Goal: Task Accomplishment & Management: Manage account settings

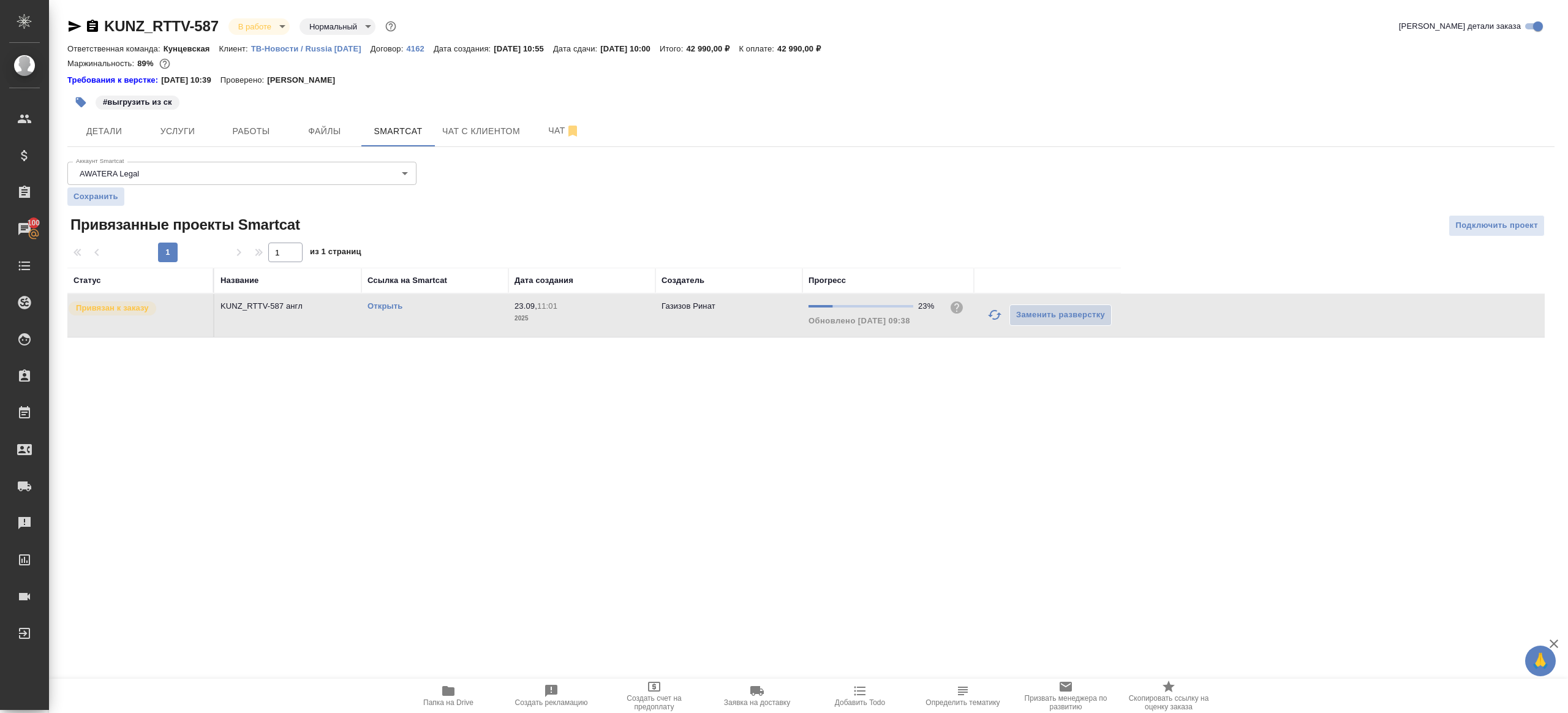
click at [993, 316] on icon "button" at bounding box center [994, 314] width 14 height 14
click at [749, 442] on div ".cls-1 fill:#fff; AWATERA [PERSON_NAME] Клиенты Спецификации Заказы 100 Чаты To…" at bounding box center [784, 356] width 1568 height 713
click at [245, 137] on span "Работы" at bounding box center [250, 132] width 59 height 15
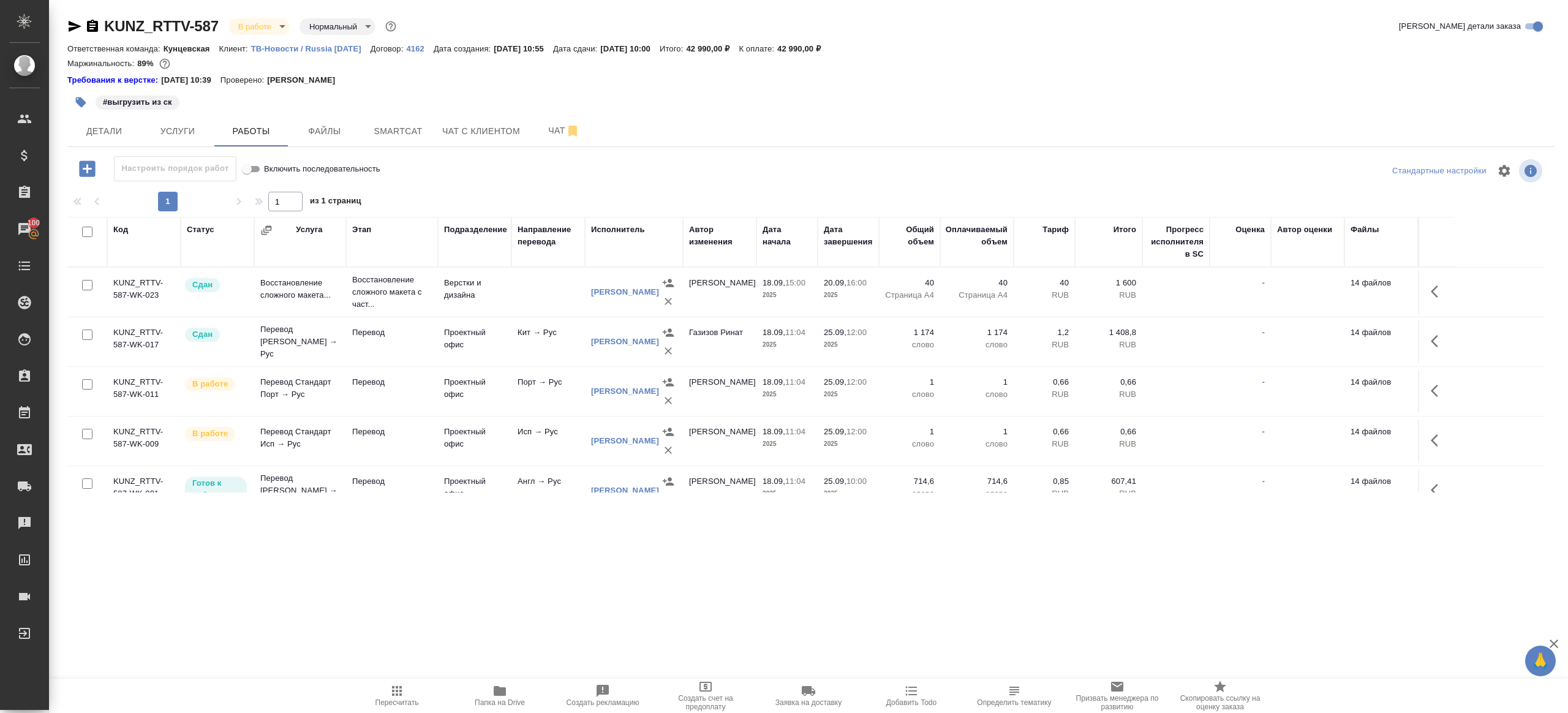
scroll to position [132, 0]
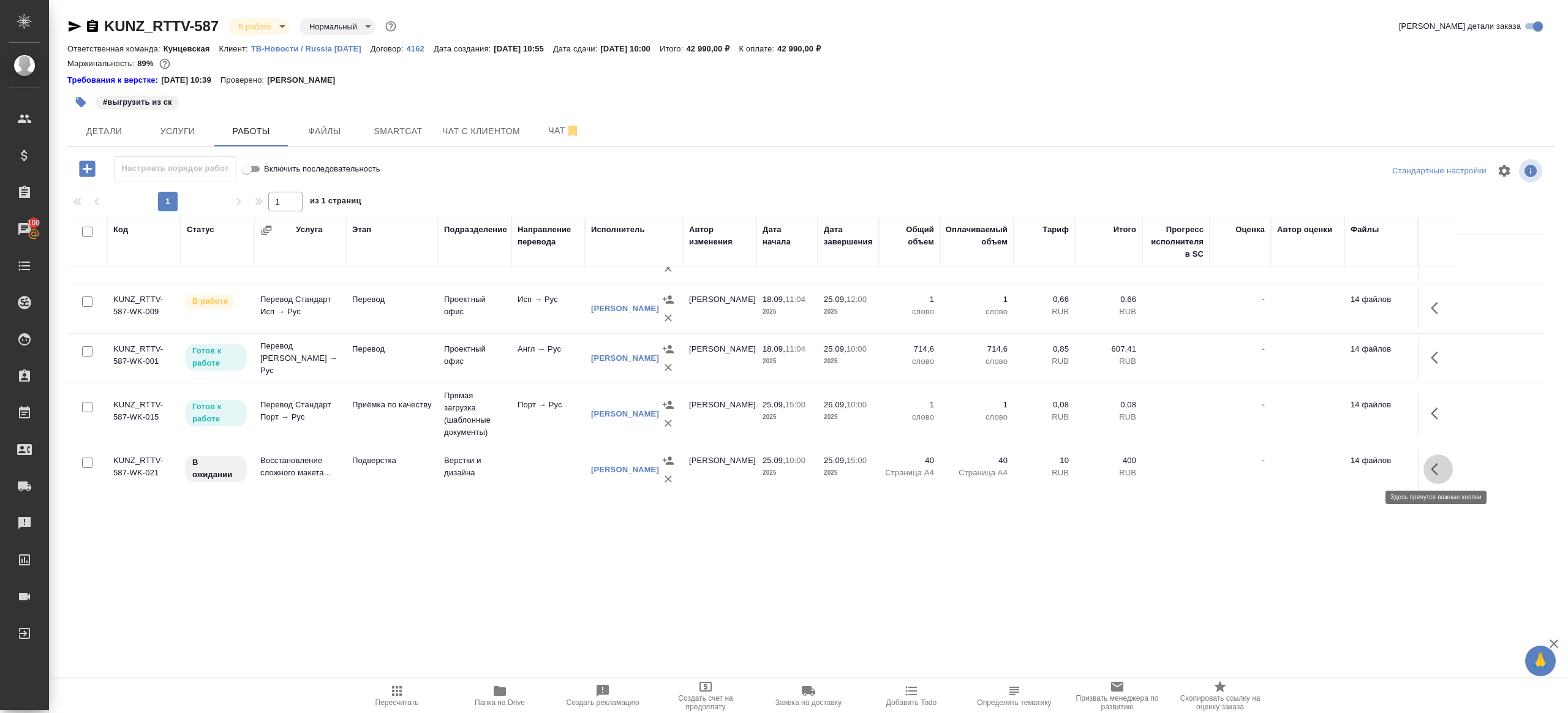
click at [1438, 473] on icon "button" at bounding box center [1438, 469] width 14 height 14
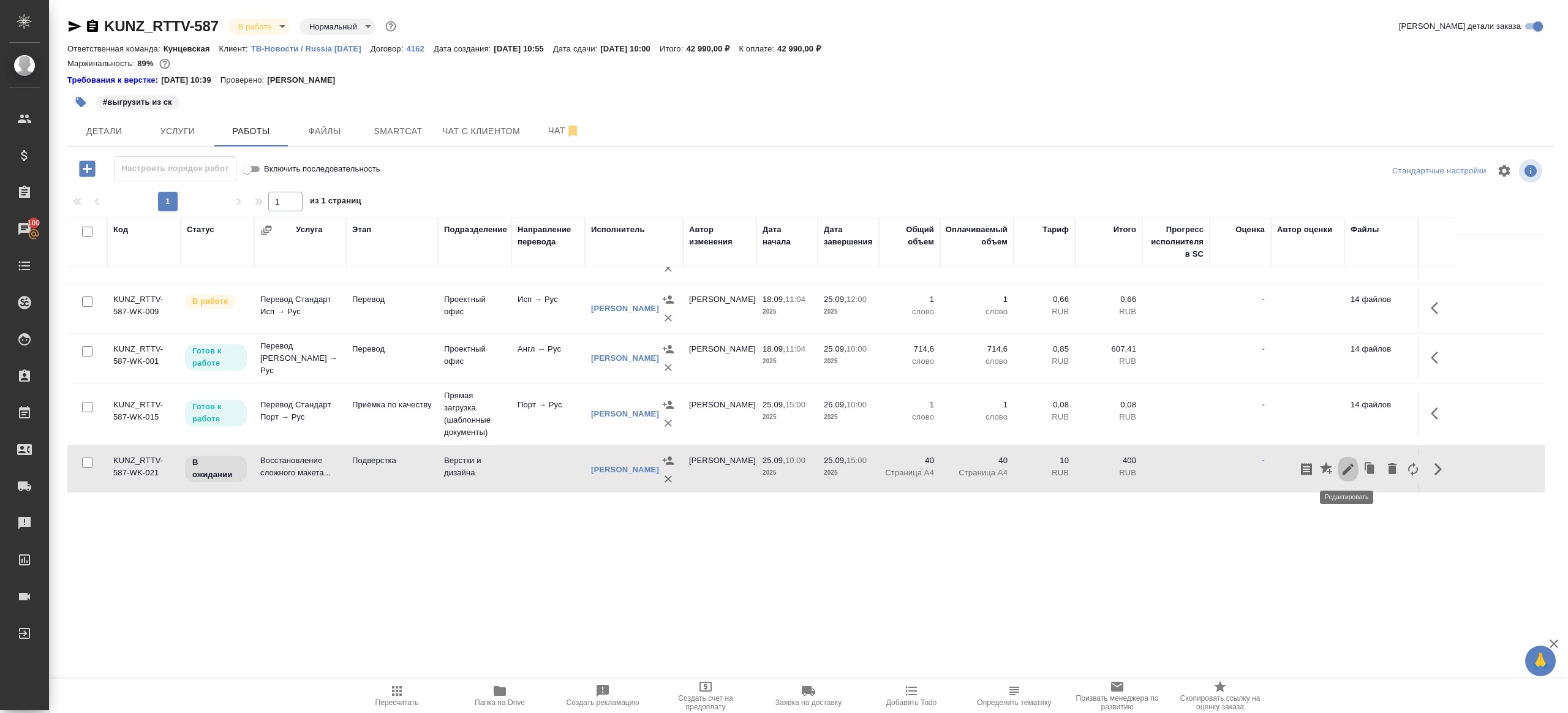
click at [1346, 463] on icon "button" at bounding box center [1348, 469] width 14 height 14
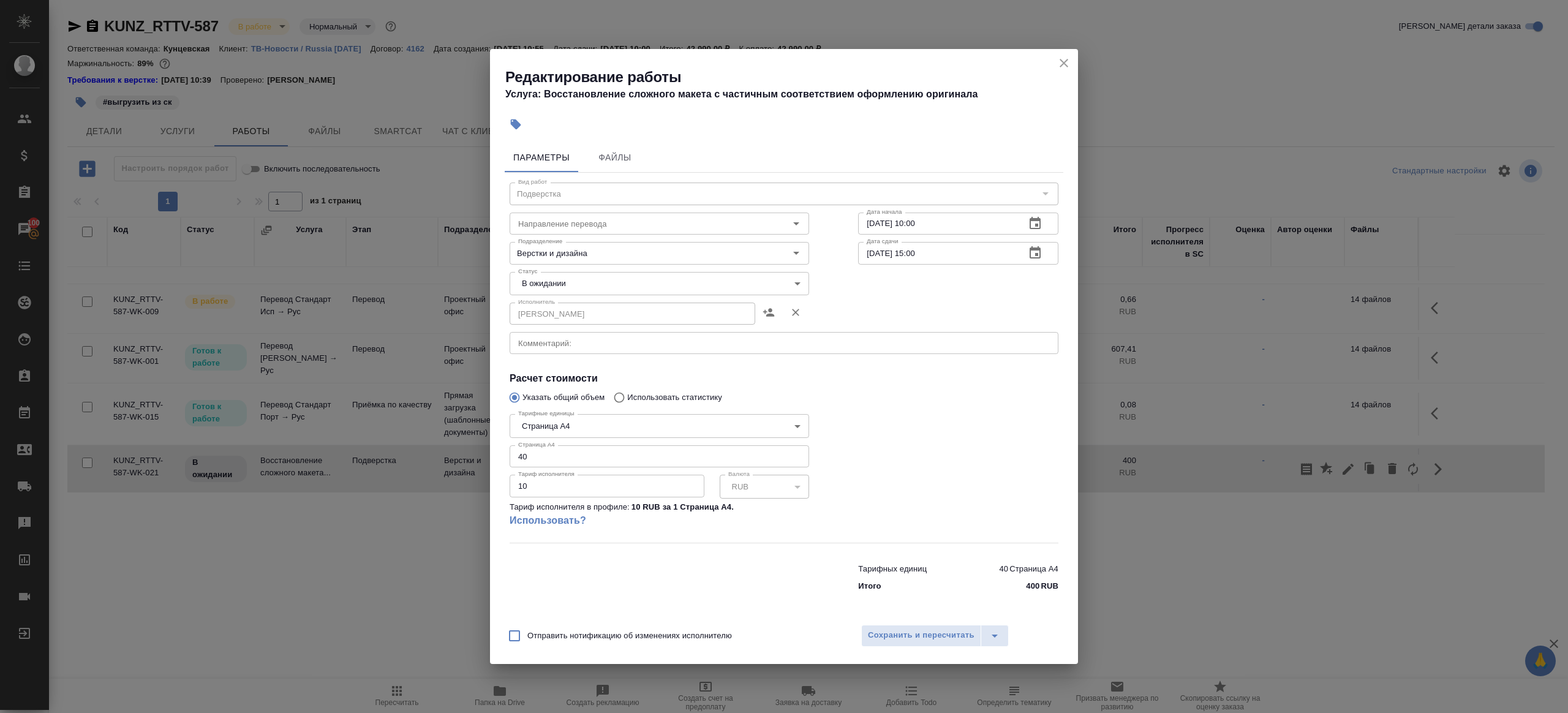
click at [872, 224] on input "[DATE] 10:00" at bounding box center [936, 223] width 157 height 22
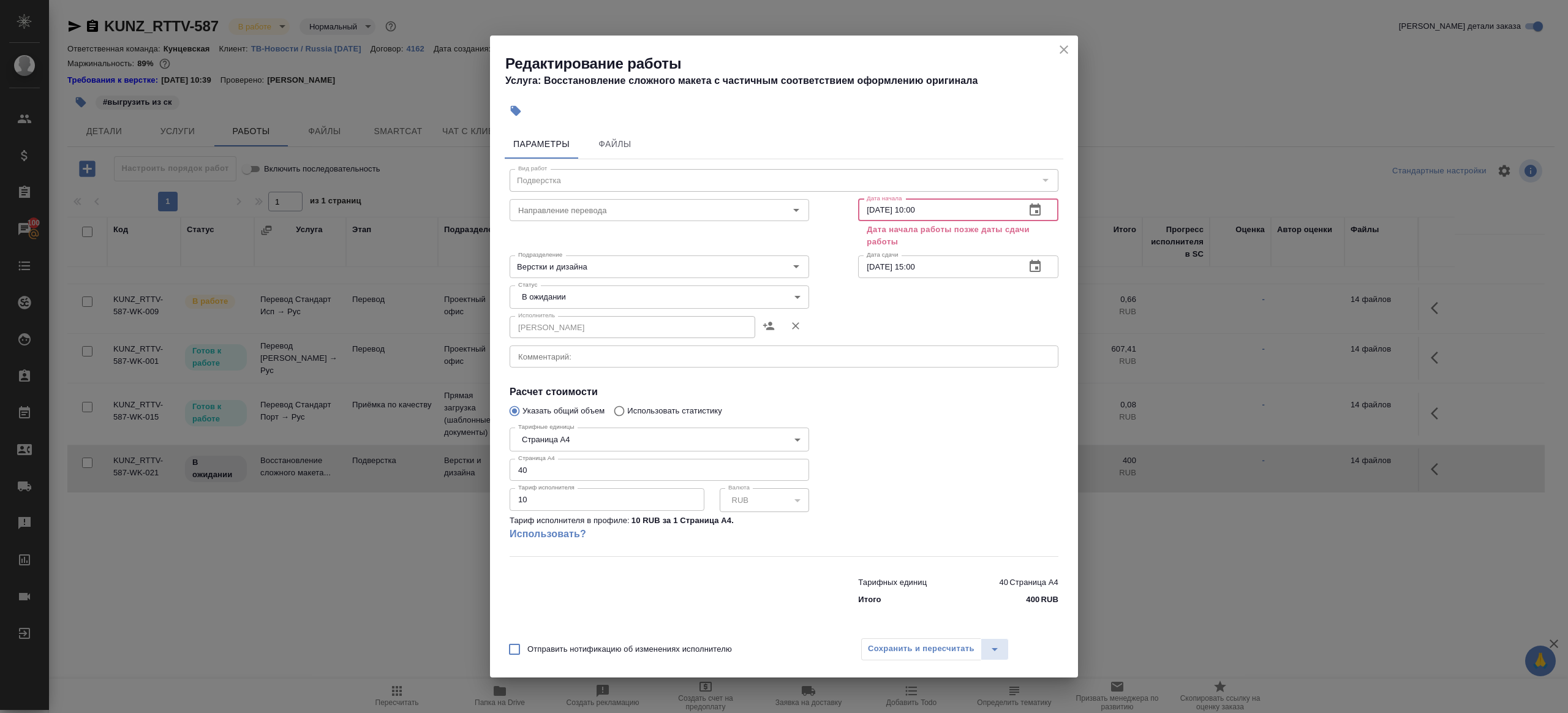
type input "[DATE] 10:00"
click at [876, 263] on input "[DATE] 15:00" at bounding box center [936, 267] width 157 height 22
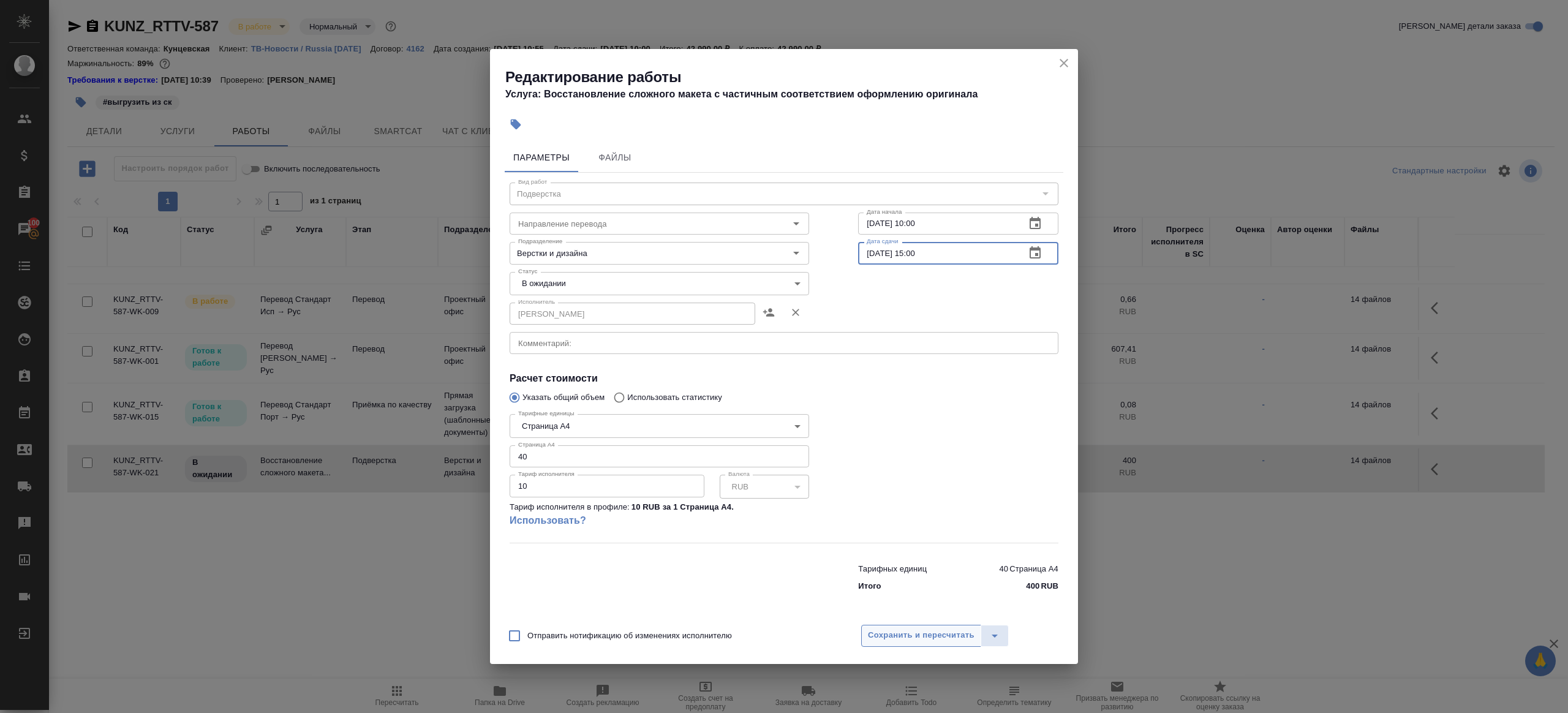
type input "[DATE] 15:00"
click at [927, 632] on span "Сохранить и пересчитать" at bounding box center [921, 635] width 107 height 14
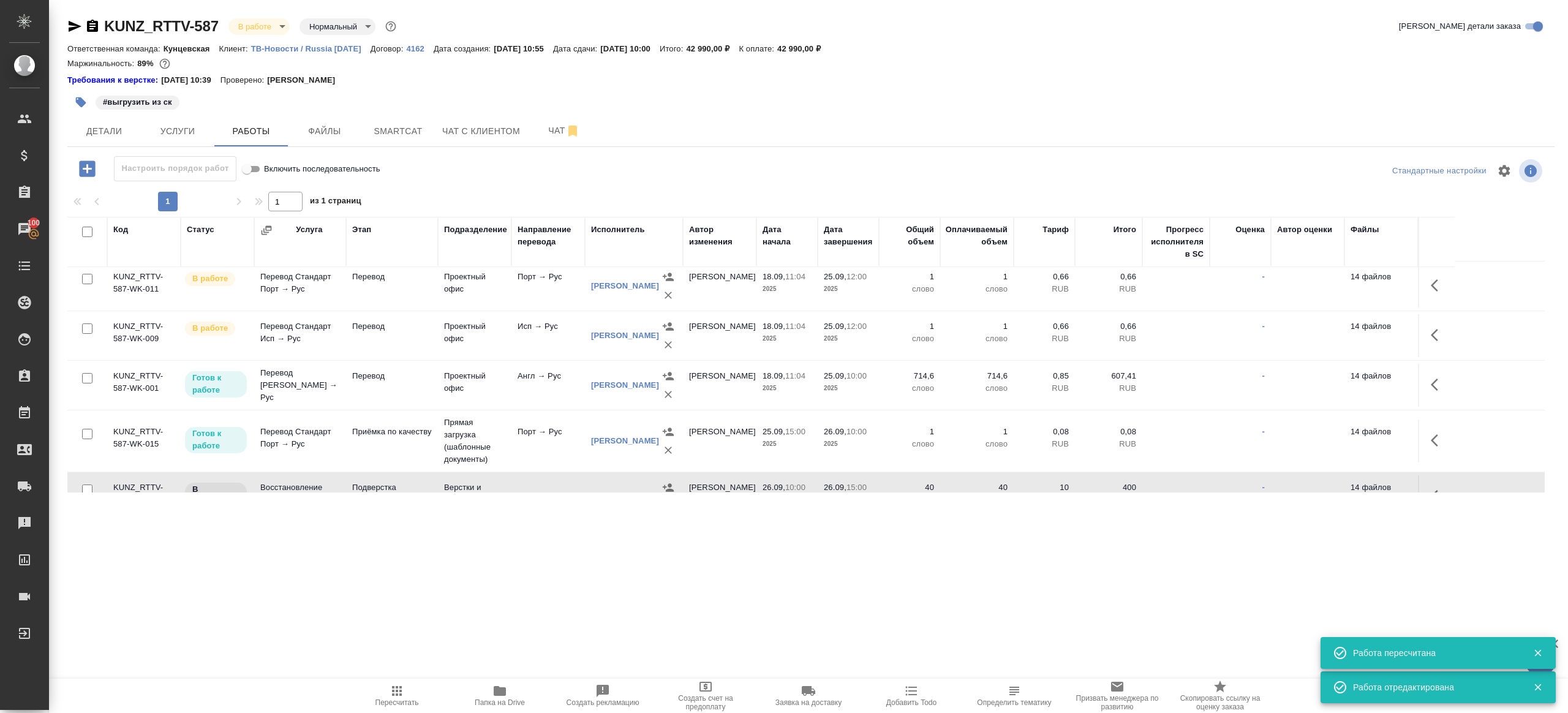
scroll to position [117, 0]
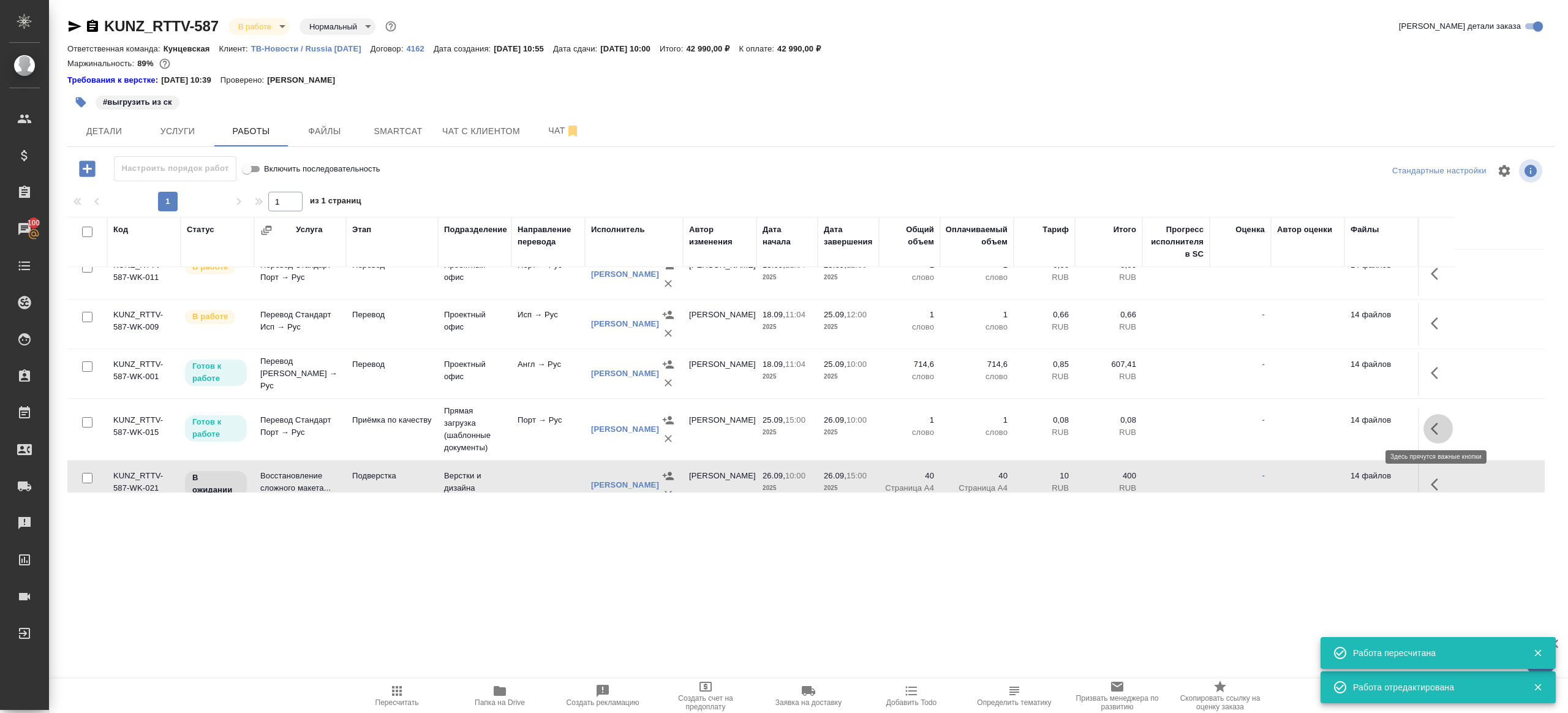
click at [1451, 424] on button "button" at bounding box center [1438, 429] width 30 height 30
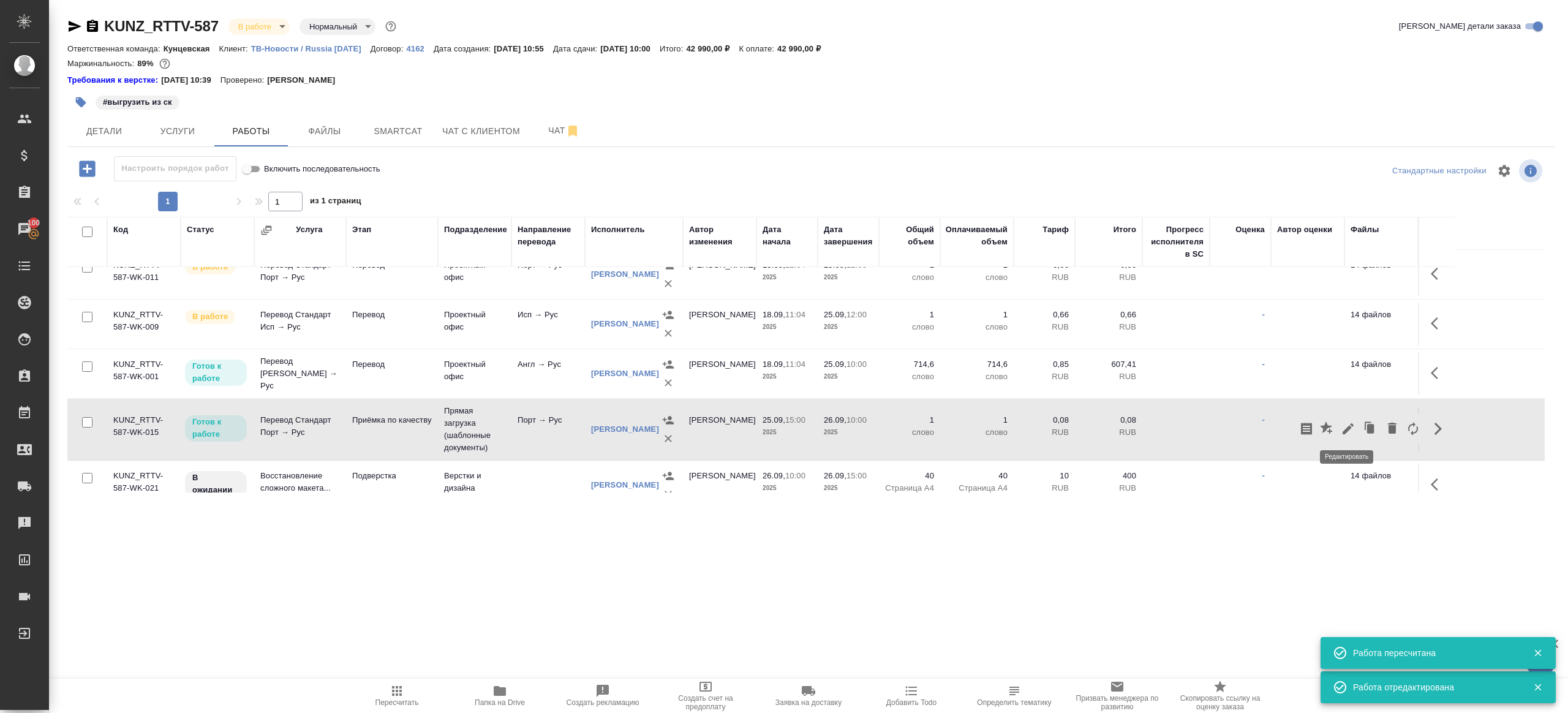
click at [1348, 424] on icon "button" at bounding box center [1348, 429] width 11 height 11
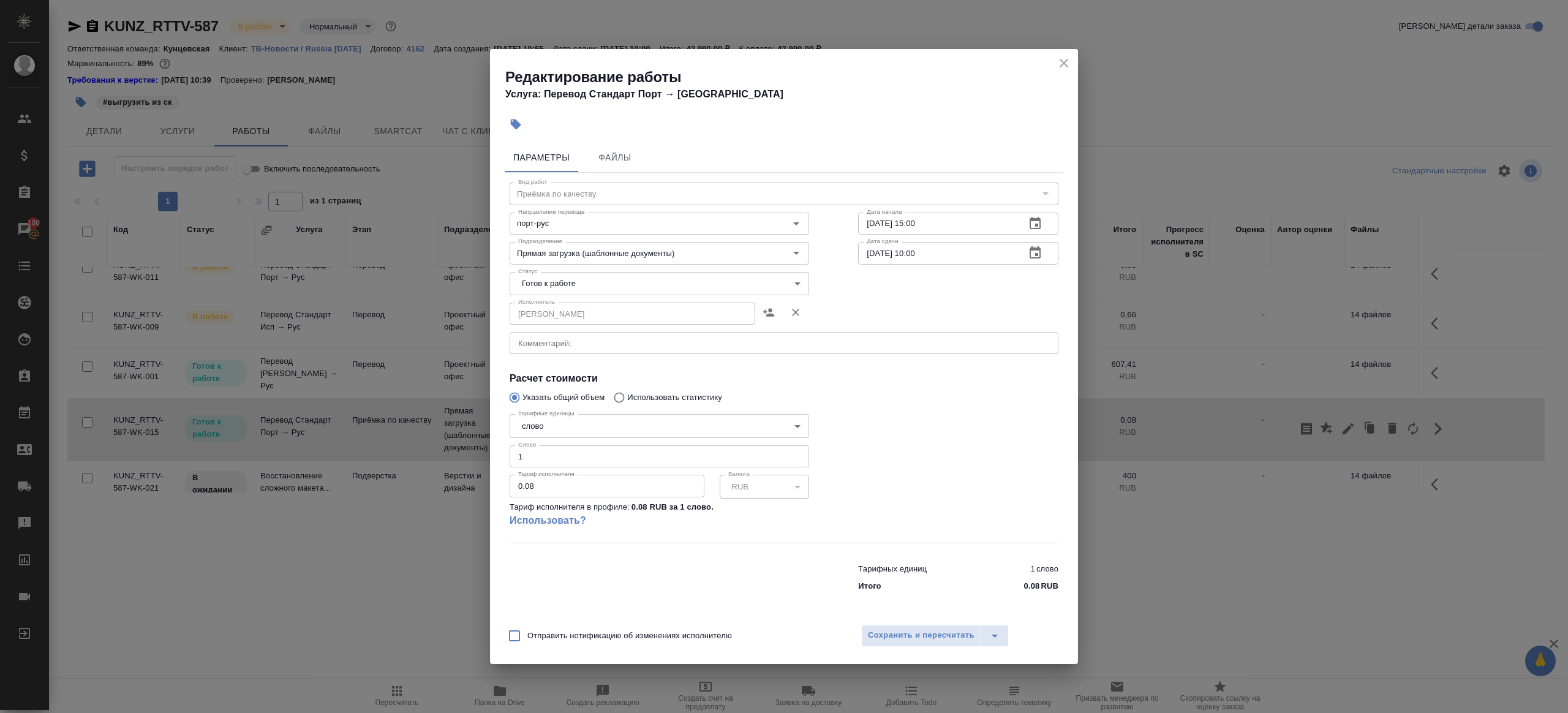
click at [874, 222] on input "[DATE] 15:00" at bounding box center [936, 223] width 157 height 22
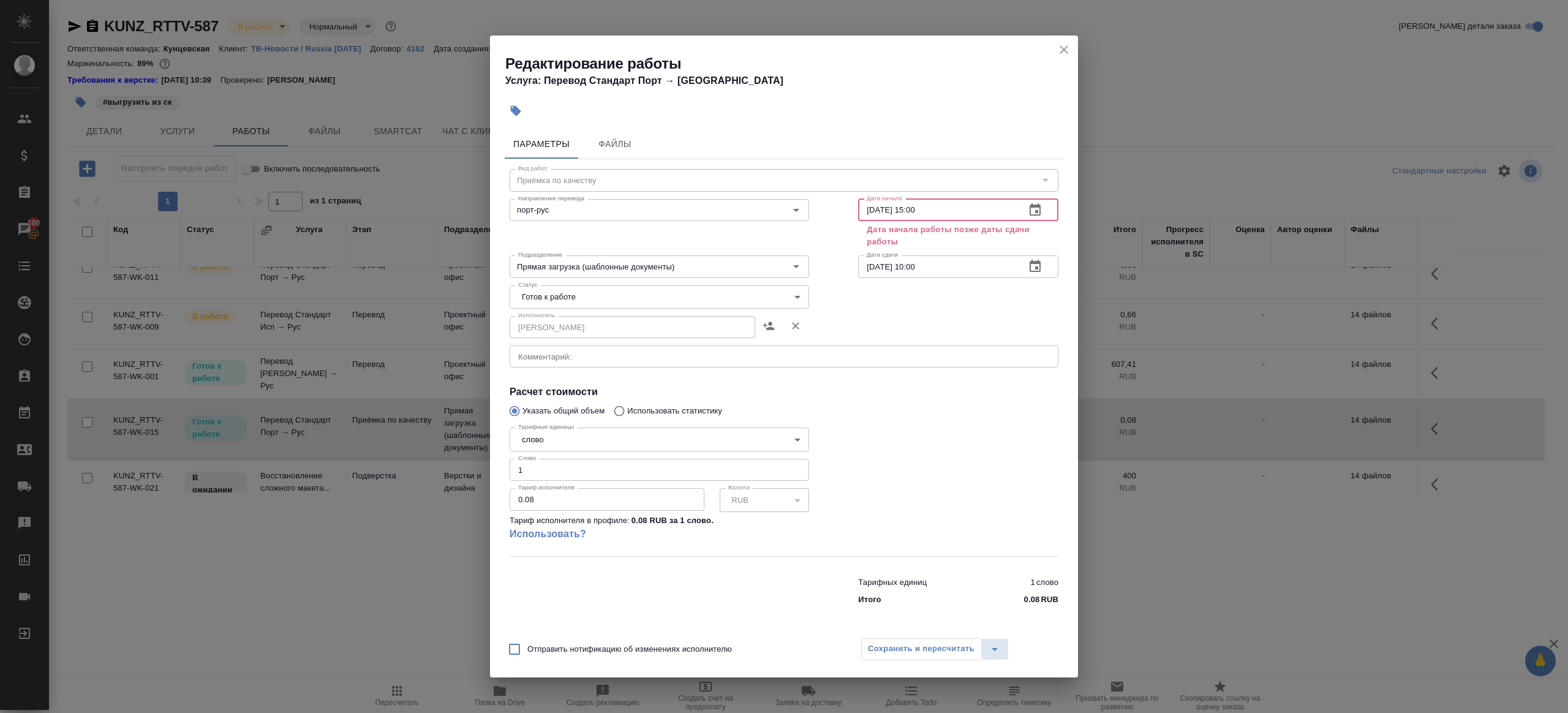
type input "[DATE] 15:00"
click at [876, 267] on input "[DATE] 10:00" at bounding box center [936, 267] width 157 height 22
click at [920, 264] on input "[DATE] 10:00" at bounding box center [936, 267] width 157 height 22
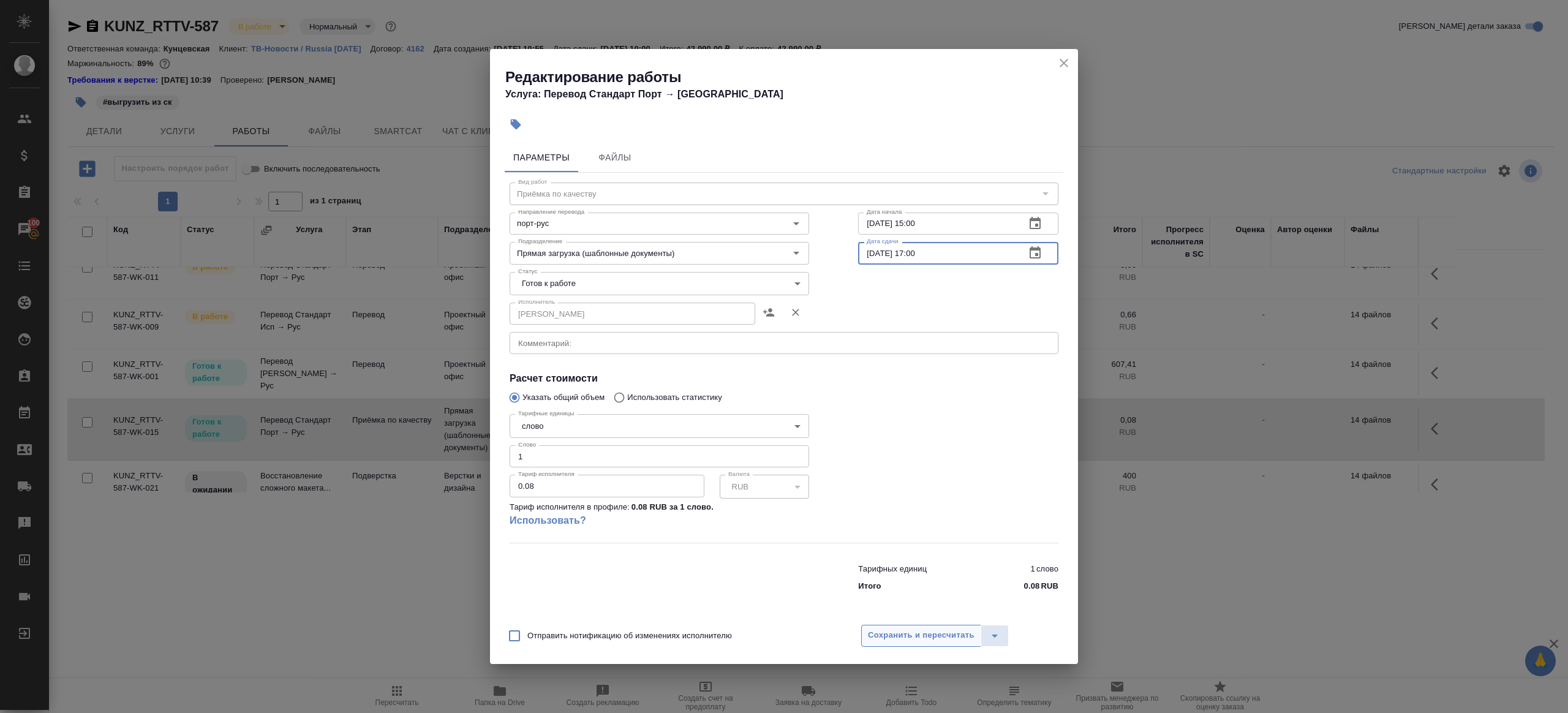
type input "[DATE] 17:00"
click at [892, 639] on span "Сохранить и пересчитать" at bounding box center [921, 635] width 107 height 14
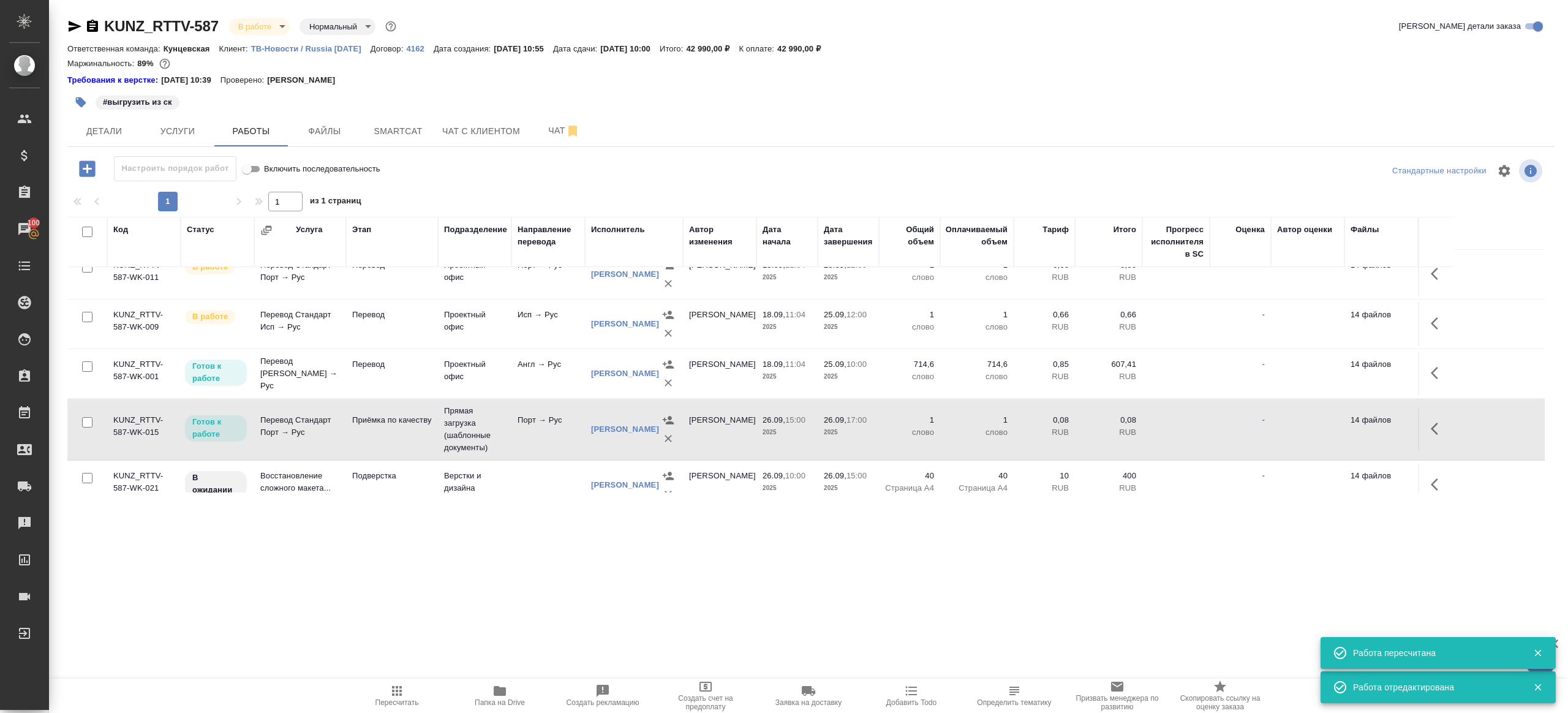
scroll to position [0, 0]
